Goal: Information Seeking & Learning: Find specific fact

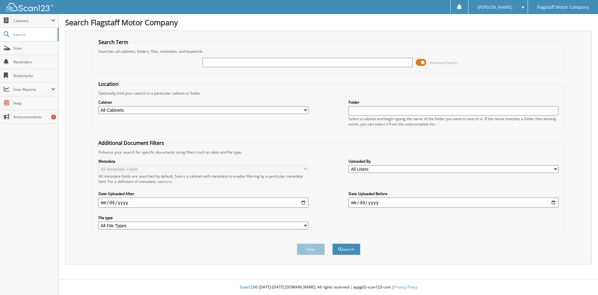
drag, startPoint x: 208, startPoint y: 58, endPoint x: 208, endPoint y: 64, distance: 6.2
click at [208, 64] on input "text" at bounding box center [308, 62] width 210 height 9
paste input "KN743543"
type input "KN743543"
click at [346, 247] on button "Search" at bounding box center [347, 249] width 28 height 12
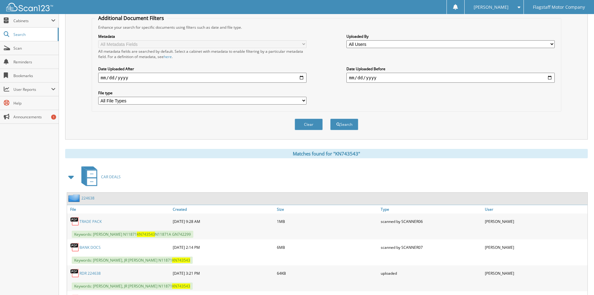
scroll to position [249, 0]
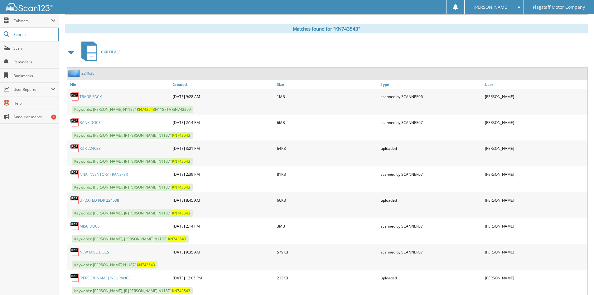
click at [89, 121] on link "BANK DOCS" at bounding box center [89, 122] width 21 height 5
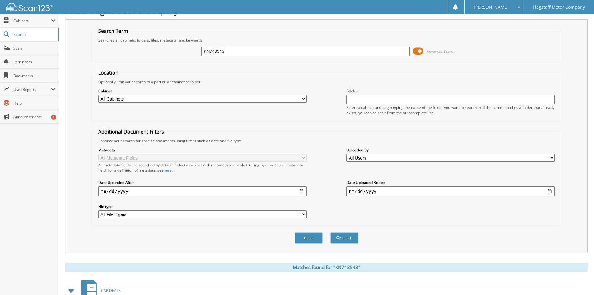
scroll to position [0, 0]
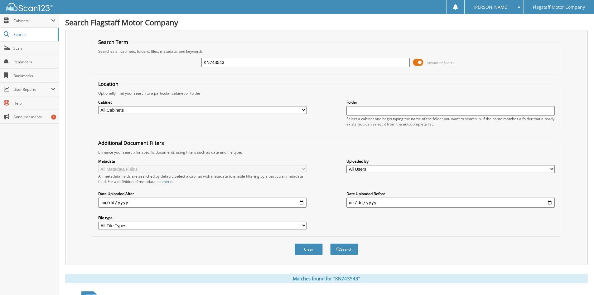
click at [26, 8] on img at bounding box center [29, 7] width 47 height 8
